Goal: Information Seeking & Learning: Learn about a topic

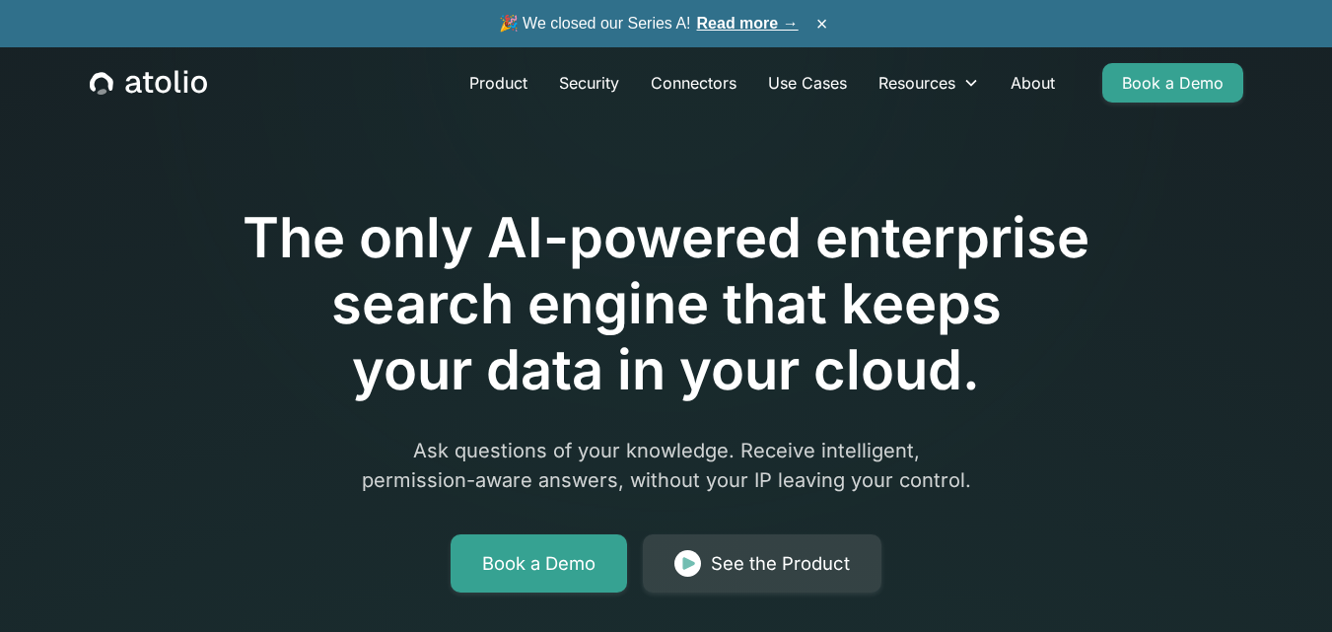
click at [736, 29] on link "Read more →" at bounding box center [748, 23] width 102 height 17
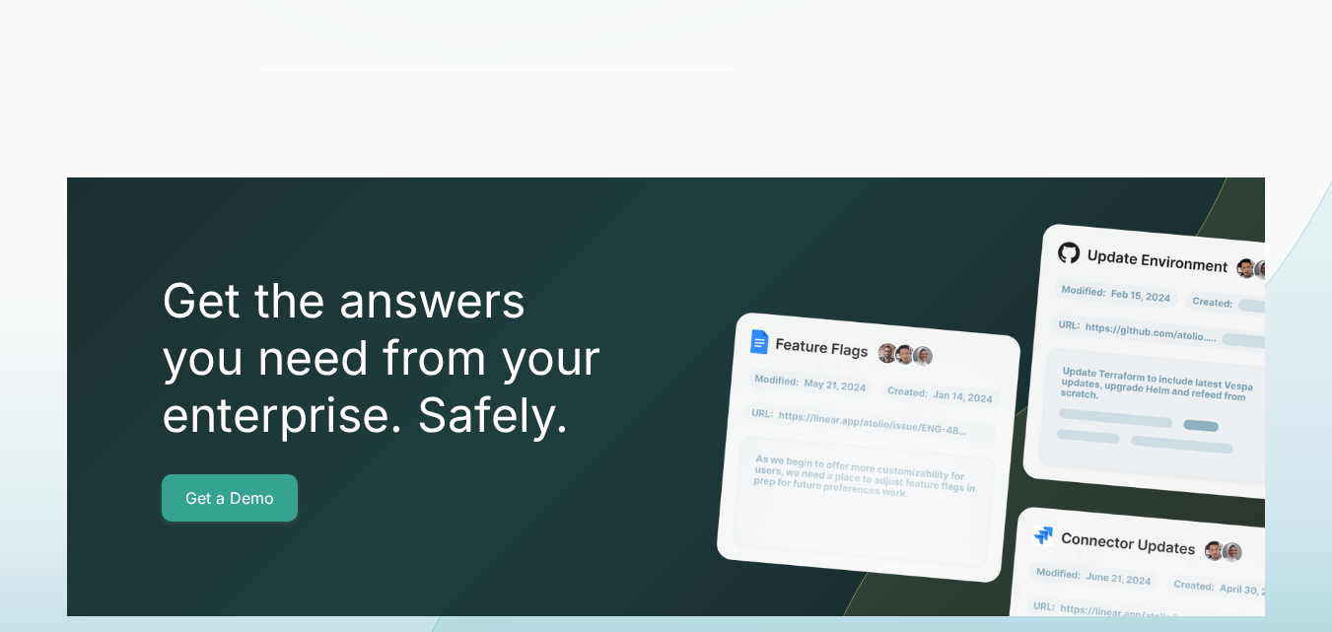
scroll to position [7095, 0]
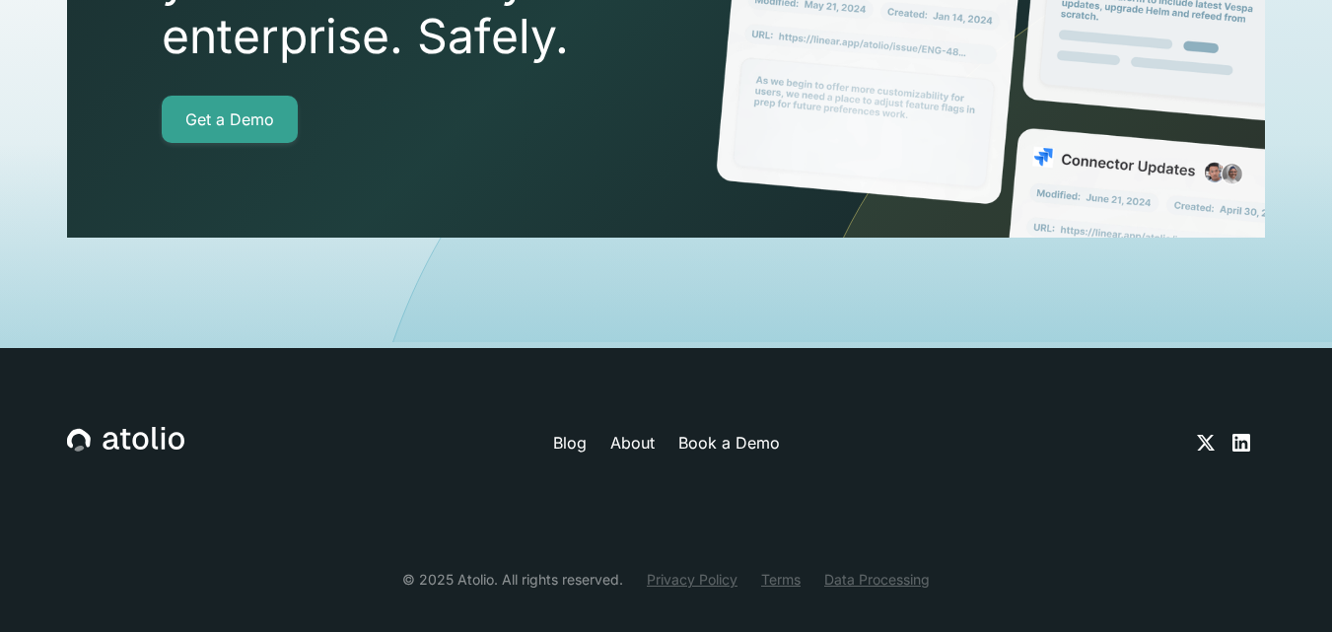
click at [669, 569] on link "Privacy Policy" at bounding box center [692, 579] width 91 height 21
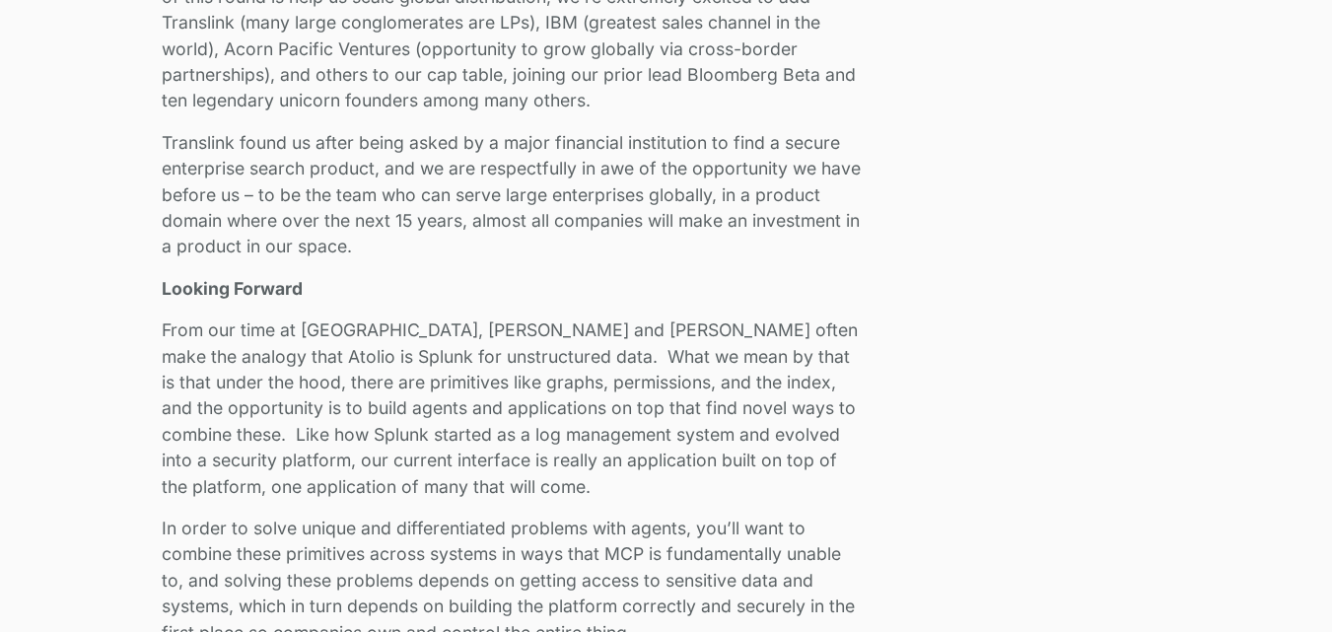
scroll to position [3180, 0]
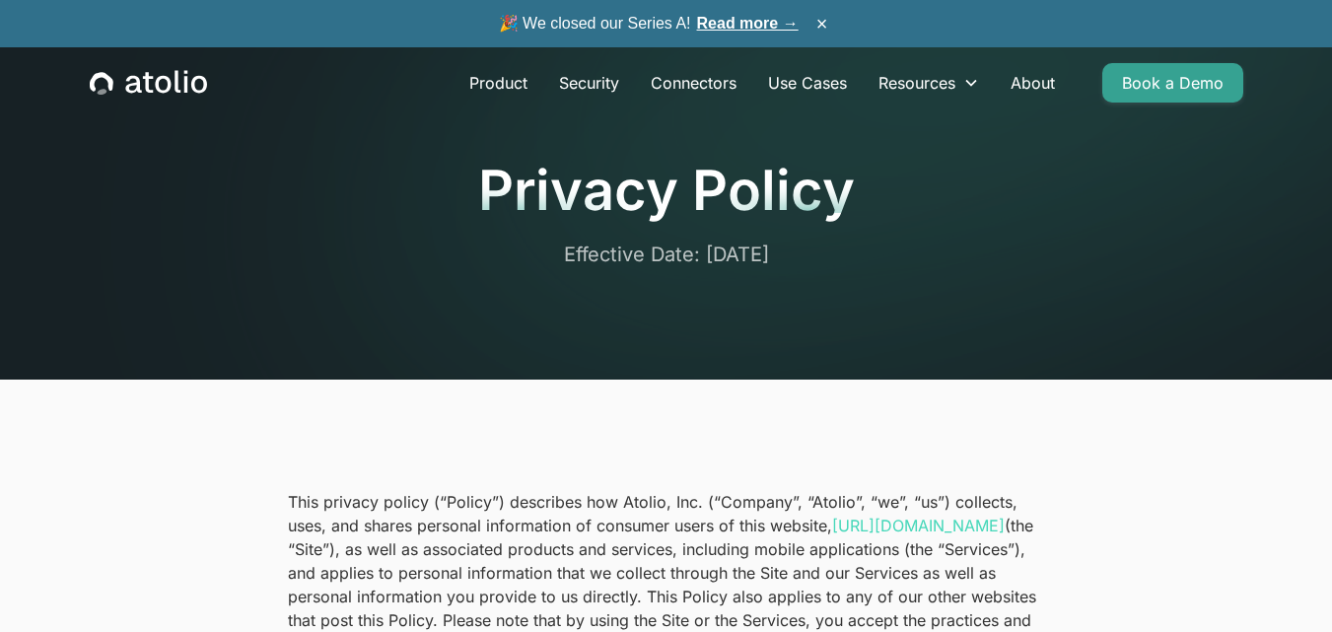
click at [610, 507] on p "This privacy policy (“Policy”) describes how Atolio, Inc. (“Company”, “Atolio”,…" at bounding box center [666, 596] width 757 height 213
click at [631, 505] on p "This privacy policy (“Policy”) describes how Atolio, Inc. (“Company”, “Atolio”,…" at bounding box center [666, 596] width 757 height 213
copy p "Atolio, Inc."
drag, startPoint x: 631, startPoint y: 505, endPoint x: 697, endPoint y: 488, distance: 68.2
